Goal: Information Seeking & Learning: Find specific fact

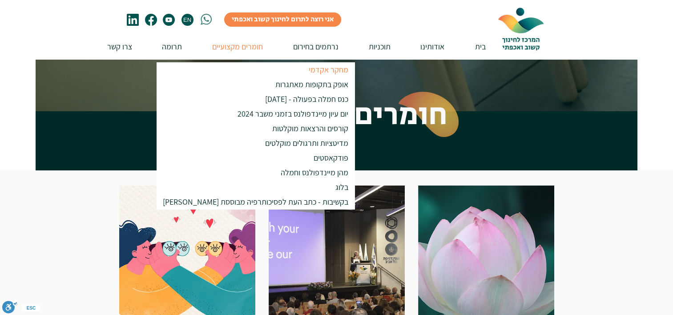
click at [305, 71] on p "מחקר אקדמי" at bounding box center [329, 69] width 48 height 15
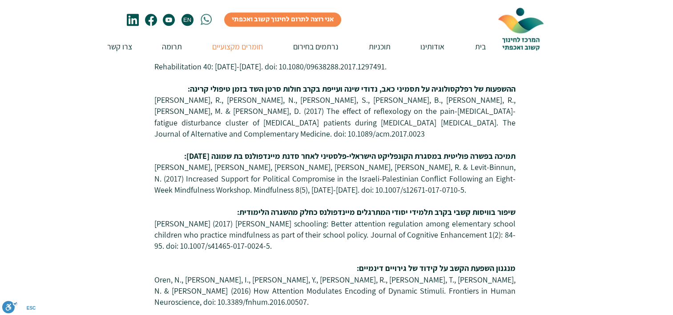
scroll to position [757, 0]
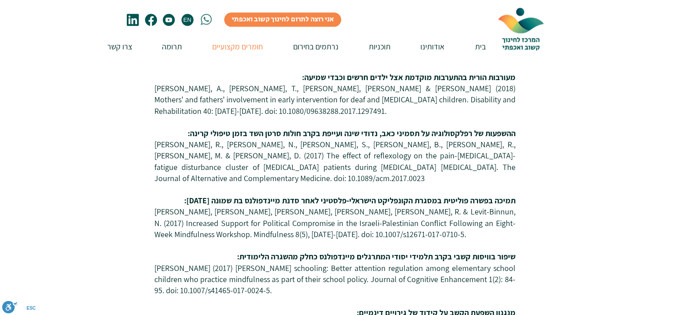
click at [408, 139] on span "[PERSON_NAME], R., [PERSON_NAME], N., [PERSON_NAME], S., [PERSON_NAME], B., [PE…" at bounding box center [334, 161] width 361 height 44
click at [406, 146] on span "[PERSON_NAME], R., [PERSON_NAME], N., [PERSON_NAME], S., [PERSON_NAME], B., [PE…" at bounding box center [334, 161] width 361 height 44
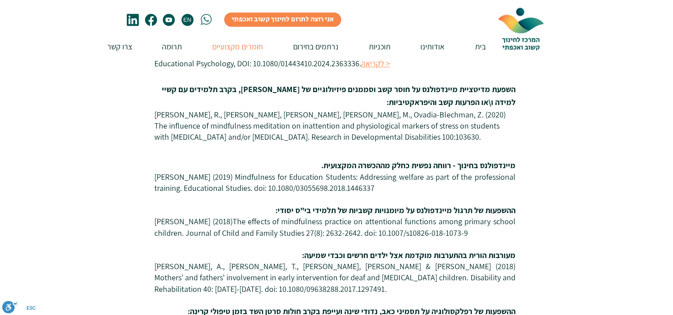
scroll to position [490, 0]
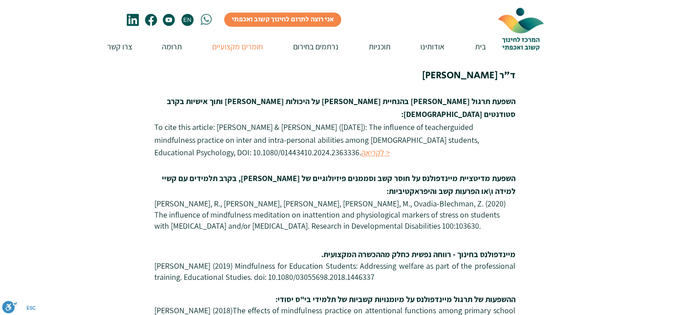
click at [419, 139] on p "​To cite this article: [PERSON_NAME] & [PERSON_NAME] ([DATE]): The influence of…" at bounding box center [334, 140] width 361 height 38
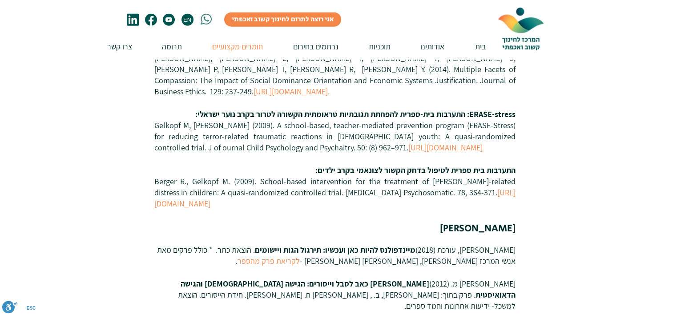
scroll to position [2314, 0]
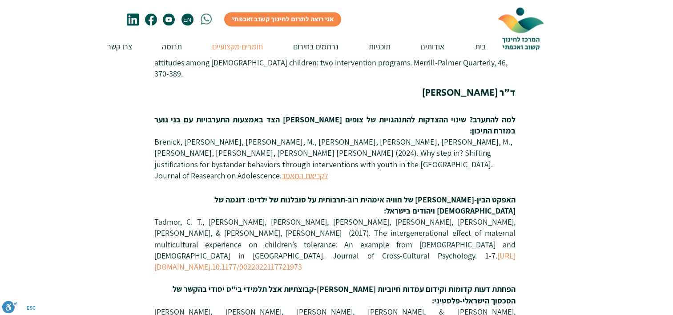
scroll to position [1647, 0]
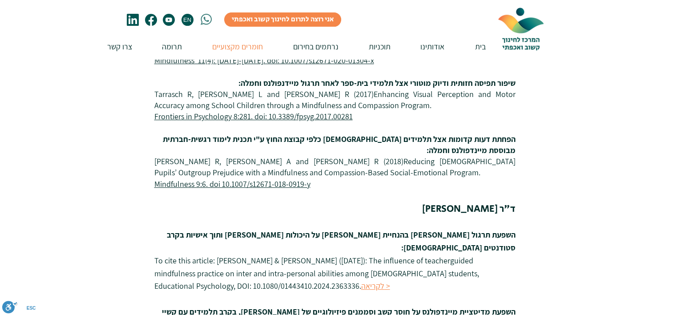
scroll to position [490, 0]
